Goal: Find specific page/section: Find specific page/section

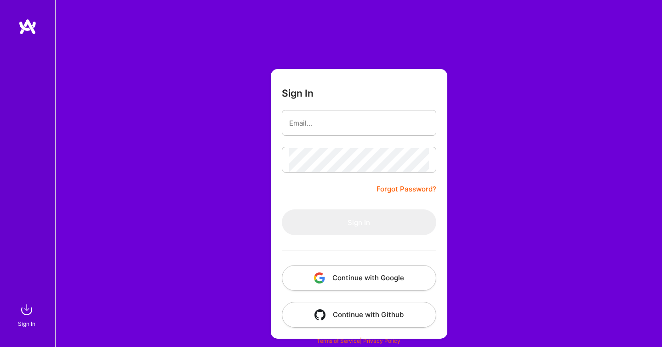
click at [333, 286] on button "Continue with Google" at bounding box center [359, 278] width 155 height 26
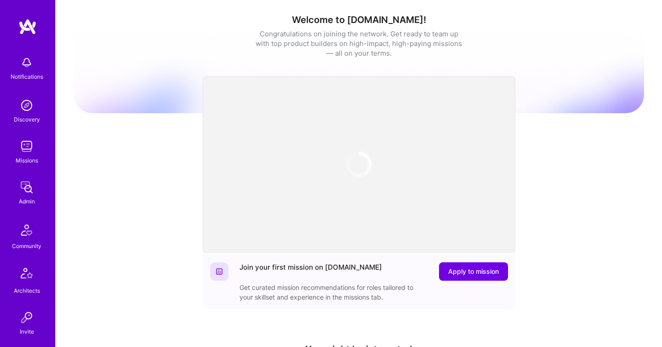
scroll to position [271, 0]
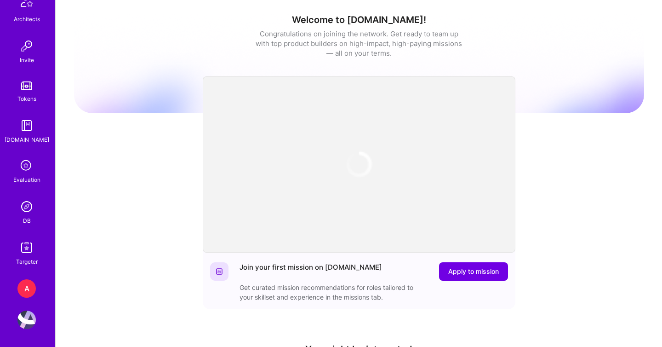
click at [23, 208] on img at bounding box center [26, 206] width 18 height 18
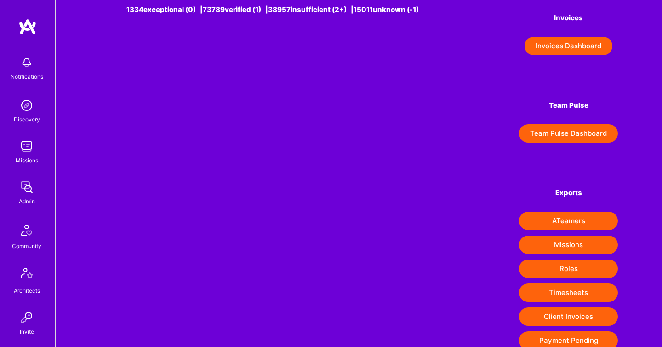
scroll to position [104, 0]
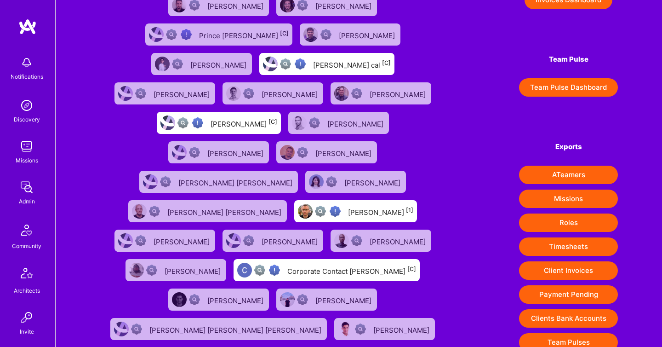
click at [603, 270] on button "Client Invoices" at bounding box center [568, 270] width 99 height 18
click at [498, 19] on div "1334 exceptional (0) | 73789 verified (1) | 38957 insufficient (2+) | 15011 unk…" at bounding box center [359, 274] width 607 height 757
